Goal: Navigation & Orientation: Find specific page/section

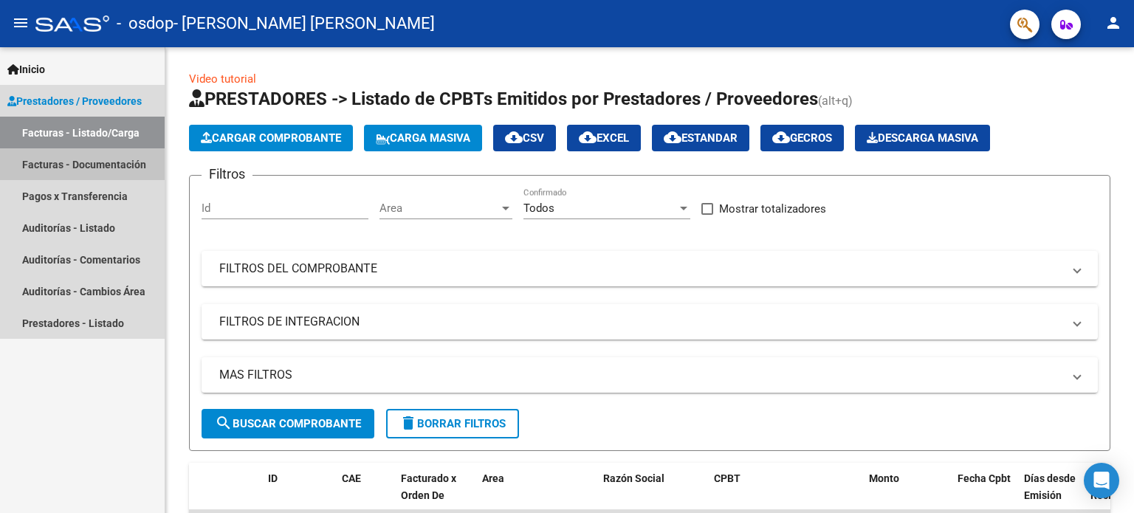
click at [141, 168] on link "Facturas - Documentación" at bounding box center [82, 164] width 165 height 32
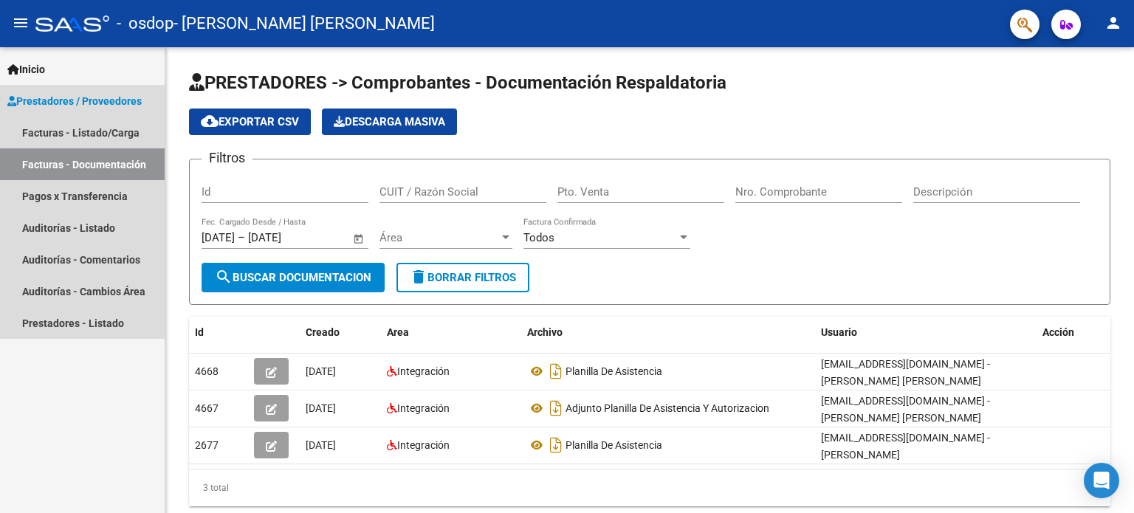
click at [141, 168] on link "Facturas - Documentación" at bounding box center [82, 164] width 165 height 32
click at [111, 201] on link "Pagos x Transferencia" at bounding box center [82, 196] width 165 height 32
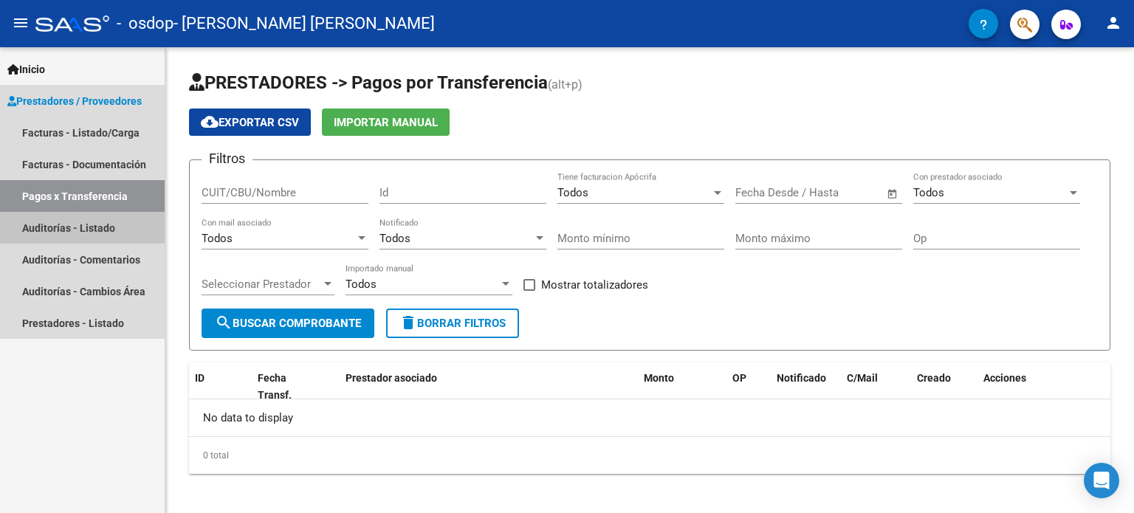
click at [100, 227] on link "Auditorías - Listado" at bounding box center [82, 228] width 165 height 32
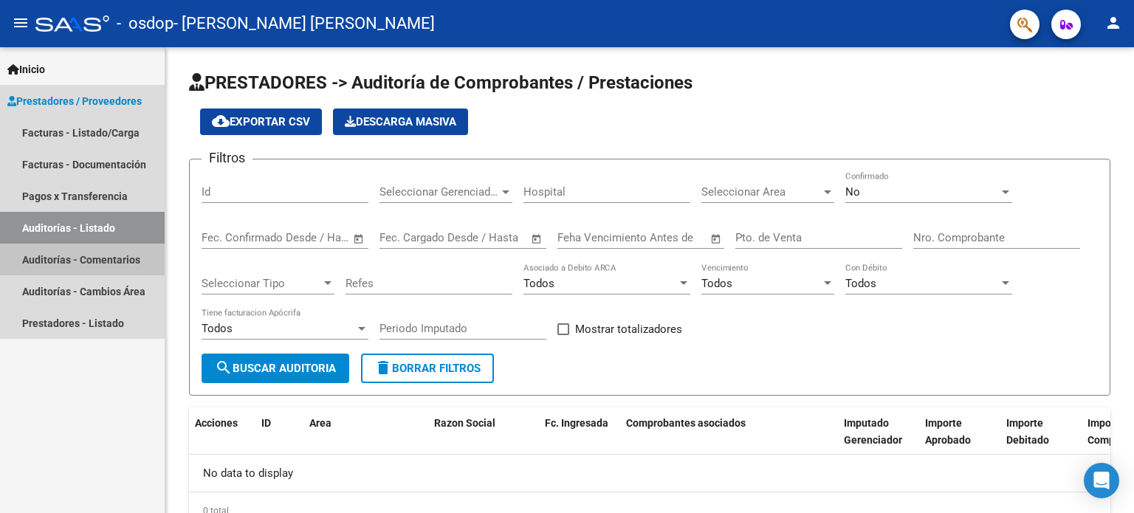
click at [109, 268] on link "Auditorías - Comentarios" at bounding box center [82, 260] width 165 height 32
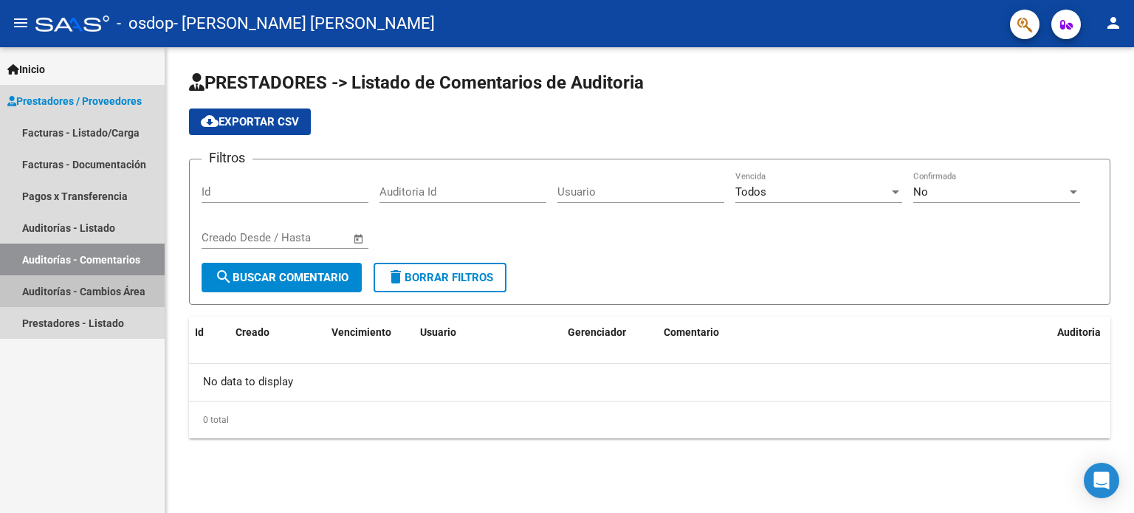
click at [91, 298] on link "Auditorías - Cambios Área" at bounding box center [82, 291] width 165 height 32
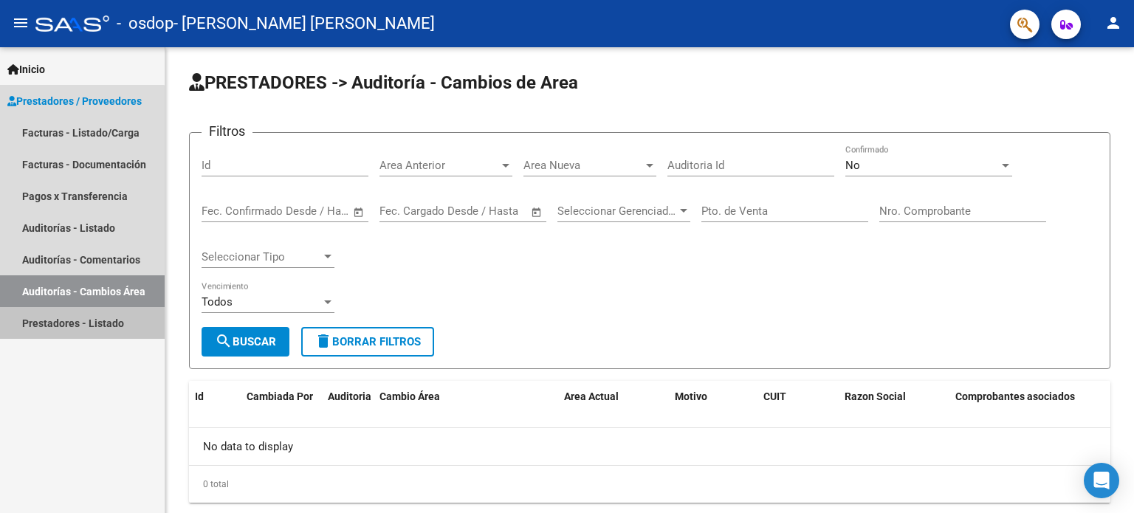
click at [81, 322] on link "Prestadores - Listado" at bounding box center [82, 323] width 165 height 32
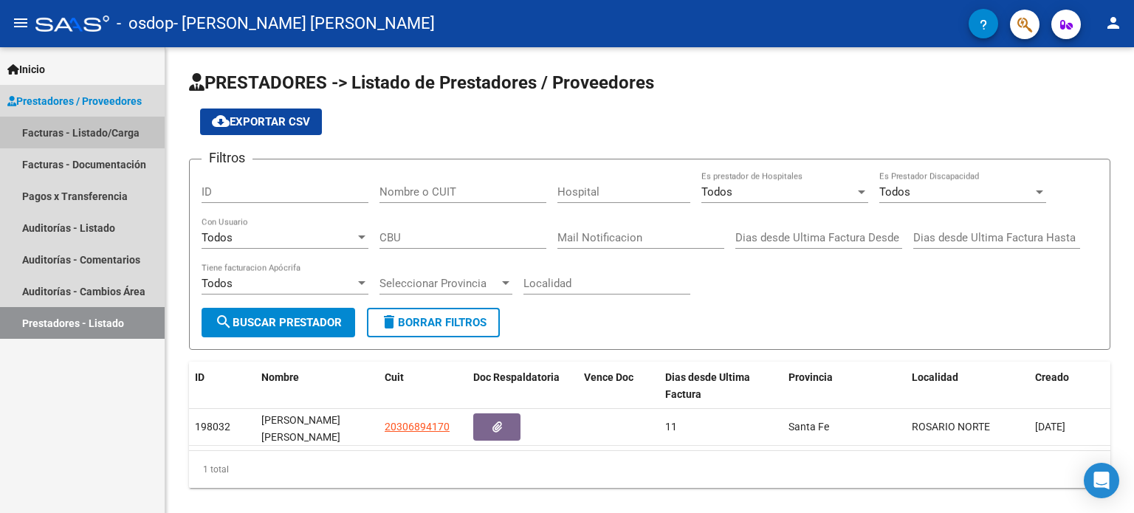
click at [69, 135] on link "Facturas - Listado/Carga" at bounding box center [82, 133] width 165 height 32
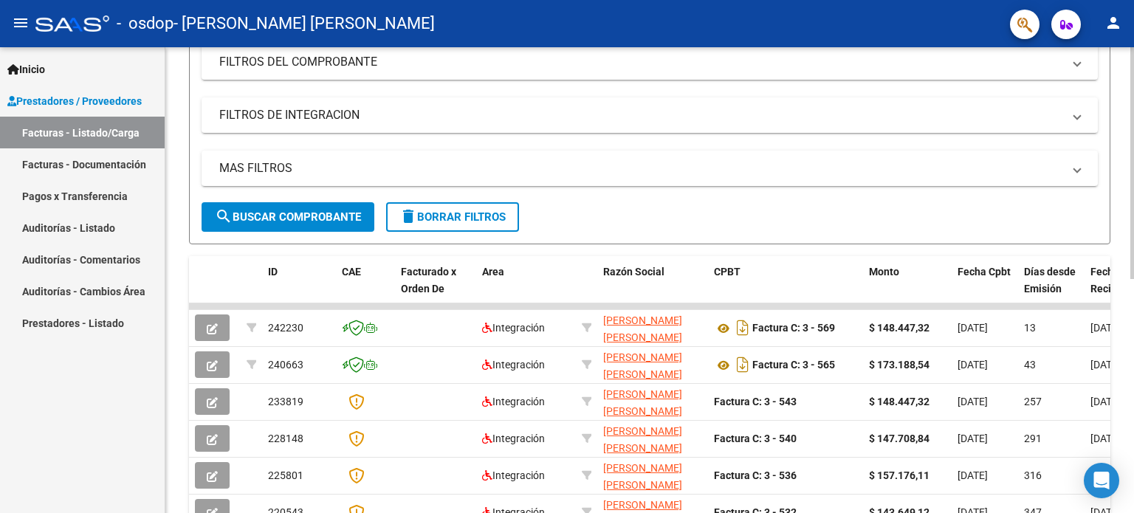
scroll to position [205, 0]
click at [1121, 176] on div "Video tutorial PRESTADORES -> Listado de CPBTs Emitidos por Prestadores / Prove…" at bounding box center [651, 306] width 972 height 928
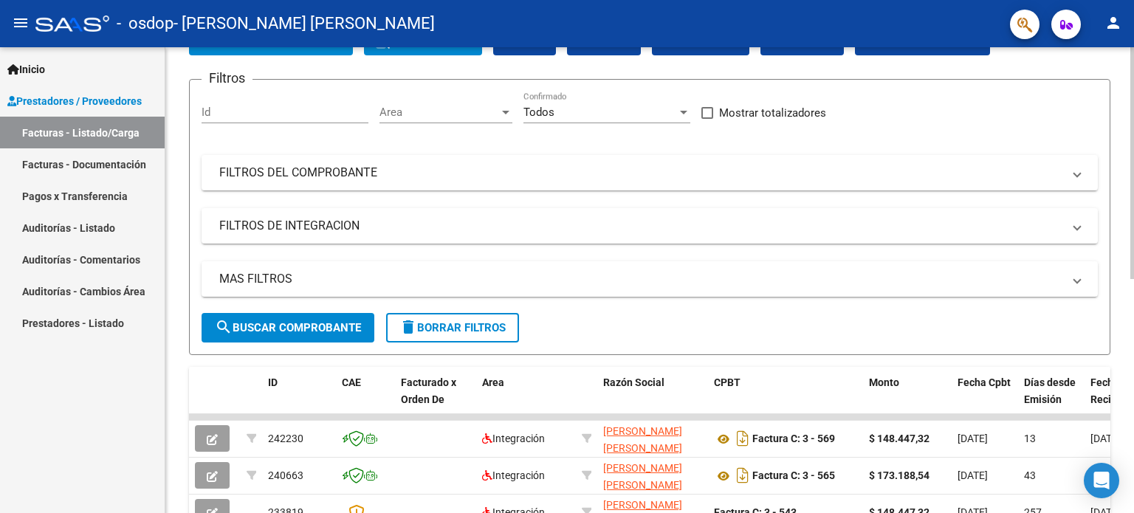
scroll to position [0, 0]
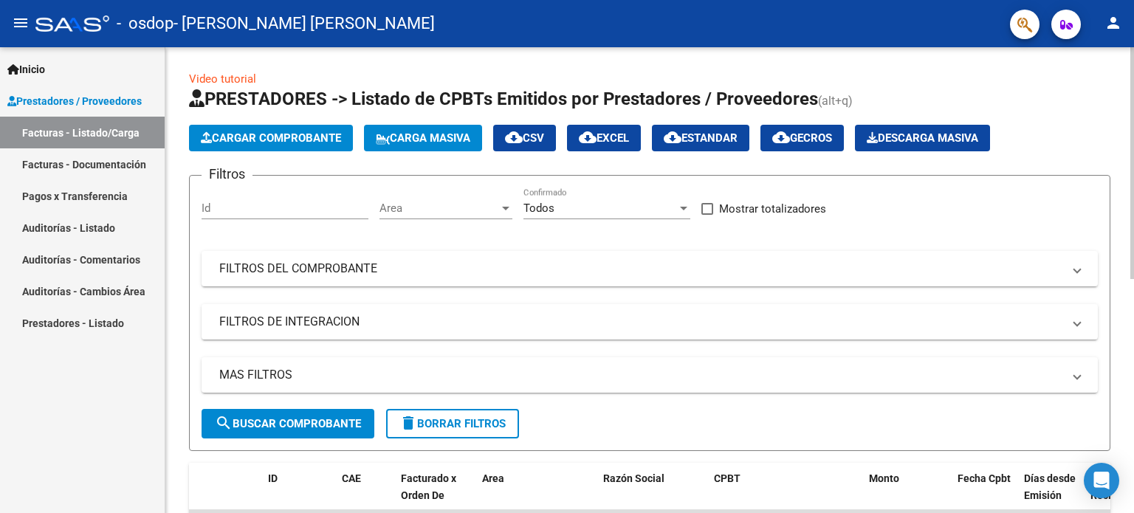
click at [1133, 41] on div "menu - osdop - [PERSON_NAME] [PERSON_NAME] person Inicio Instructivos Contacto …" at bounding box center [567, 256] width 1134 height 513
click at [21, 22] on mat-icon "menu" at bounding box center [21, 23] width 18 height 18
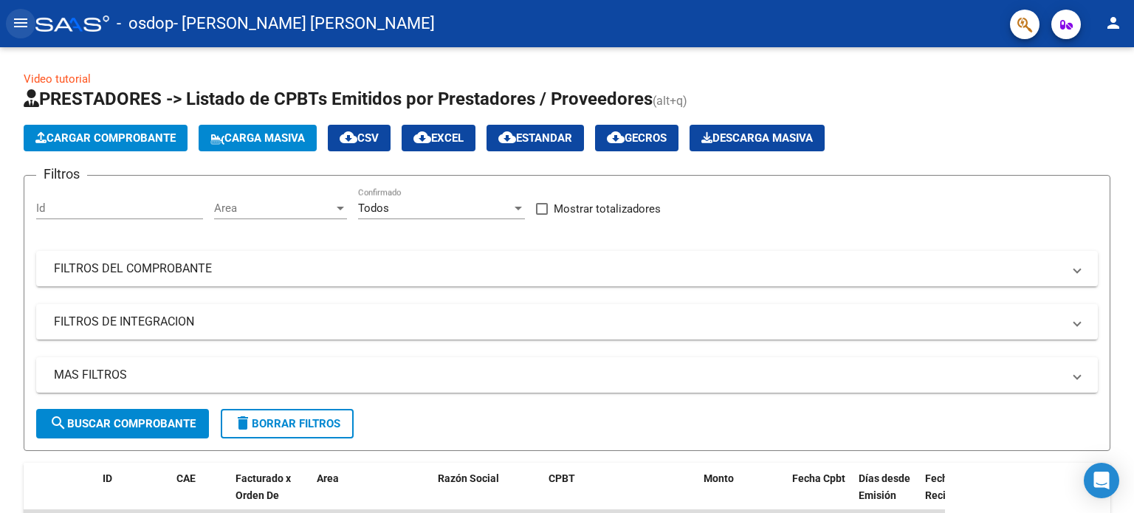
click at [21, 18] on mat-icon "menu" at bounding box center [21, 23] width 18 height 18
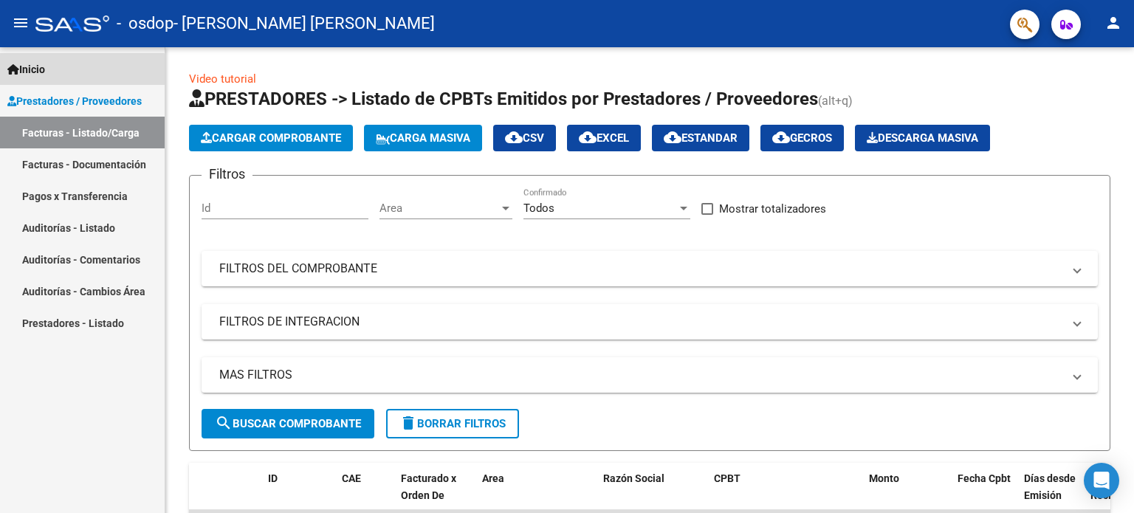
click at [41, 73] on span "Inicio" at bounding box center [26, 69] width 38 height 16
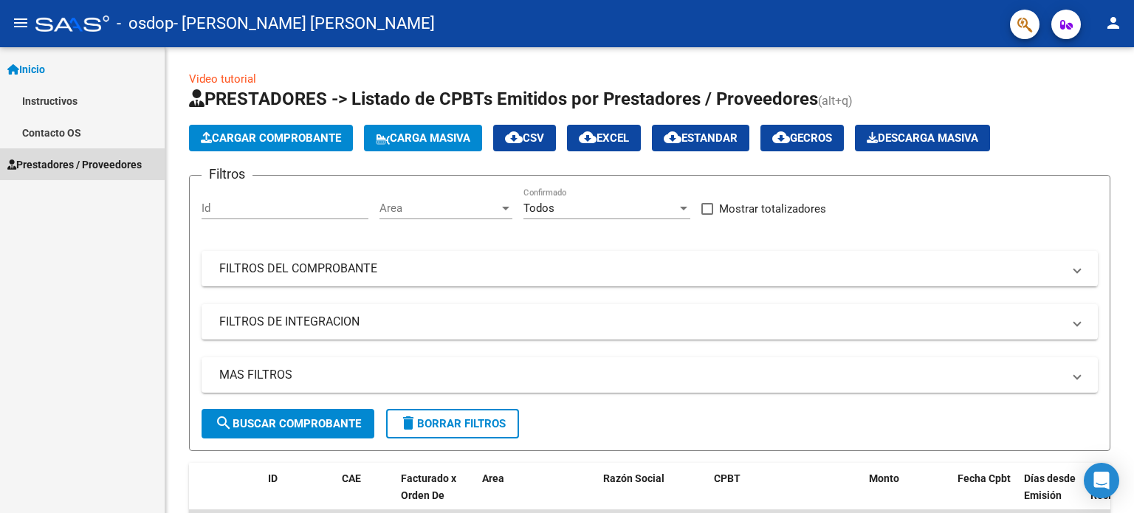
click at [82, 164] on span "Prestadores / Proveedores" at bounding box center [74, 165] width 134 height 16
